Goal: Find specific page/section: Find specific page/section

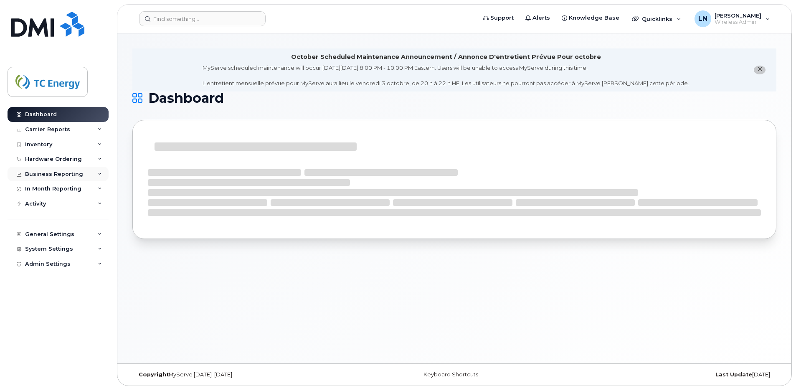
click at [101, 172] on icon at bounding box center [100, 174] width 4 height 4
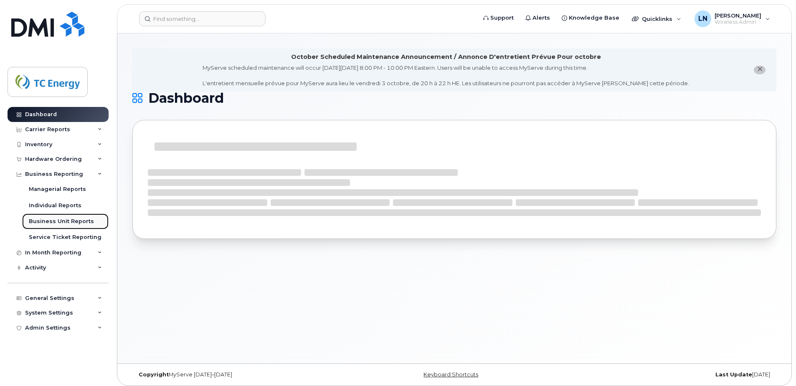
click at [61, 220] on div "Business Unit Reports" at bounding box center [61, 222] width 65 height 8
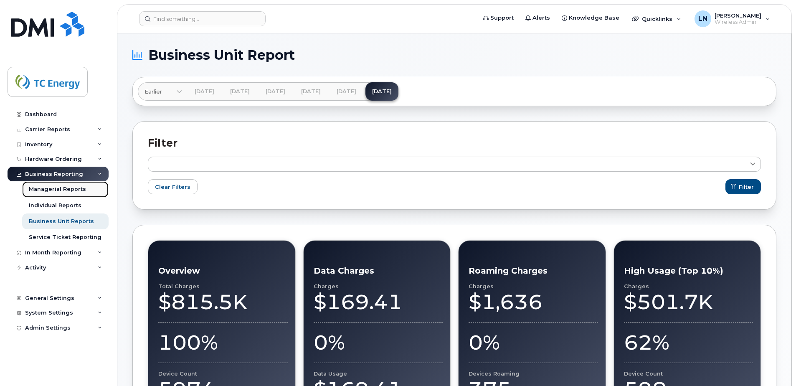
click at [67, 187] on div "Managerial Reports" at bounding box center [57, 189] width 57 height 8
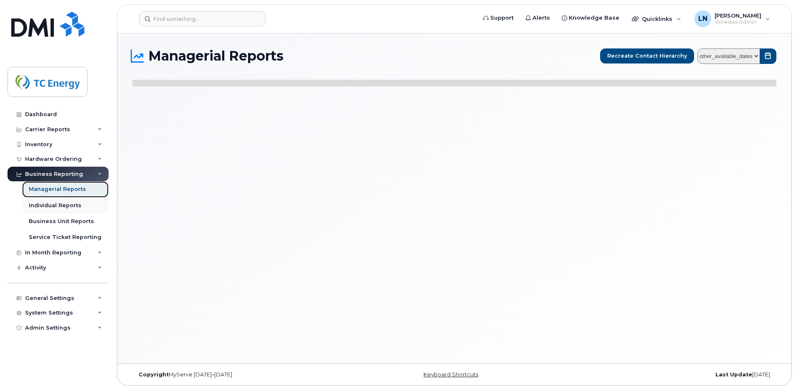
select select
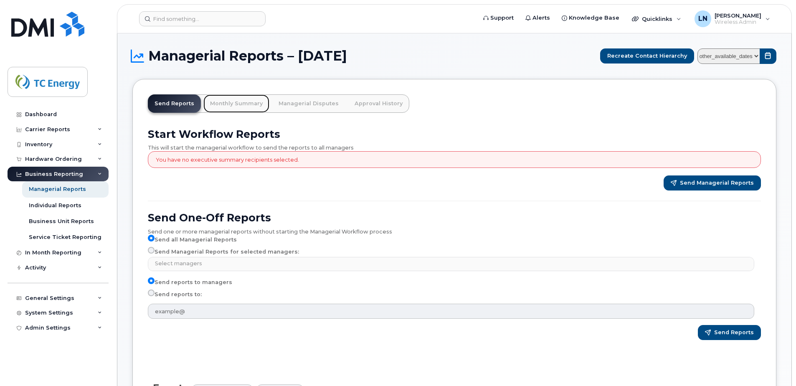
click at [241, 104] on link "Monthly Summary" at bounding box center [236, 103] width 66 height 18
